Goal: Information Seeking & Learning: Learn about a topic

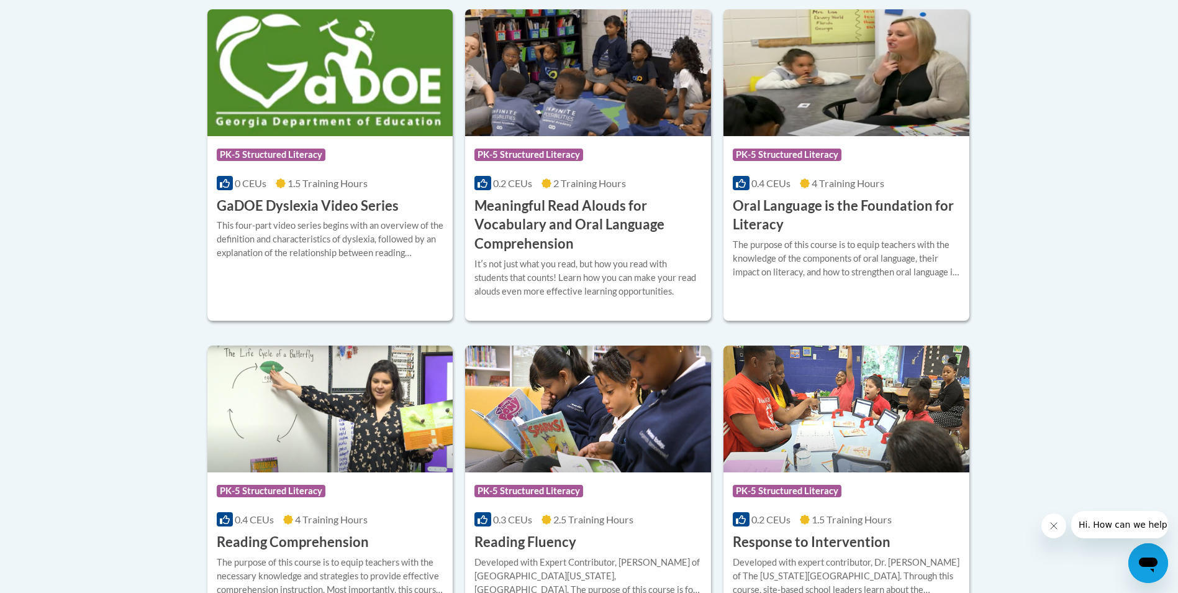
scroll to position [807, 0]
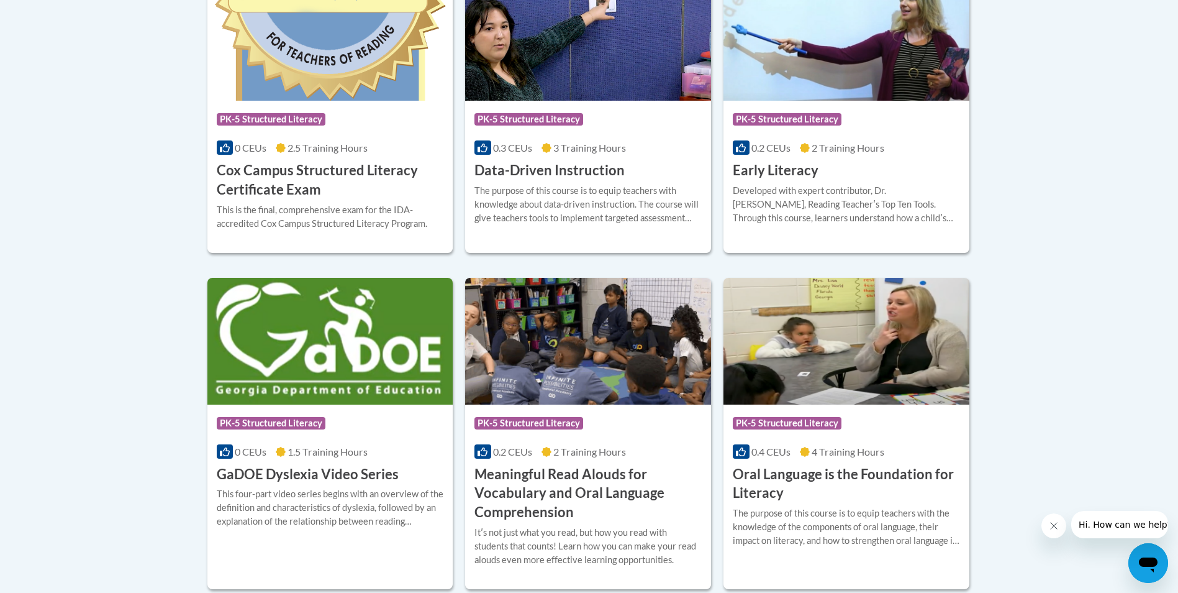
scroll to position [841, 0]
